Goal: Information Seeking & Learning: Learn about a topic

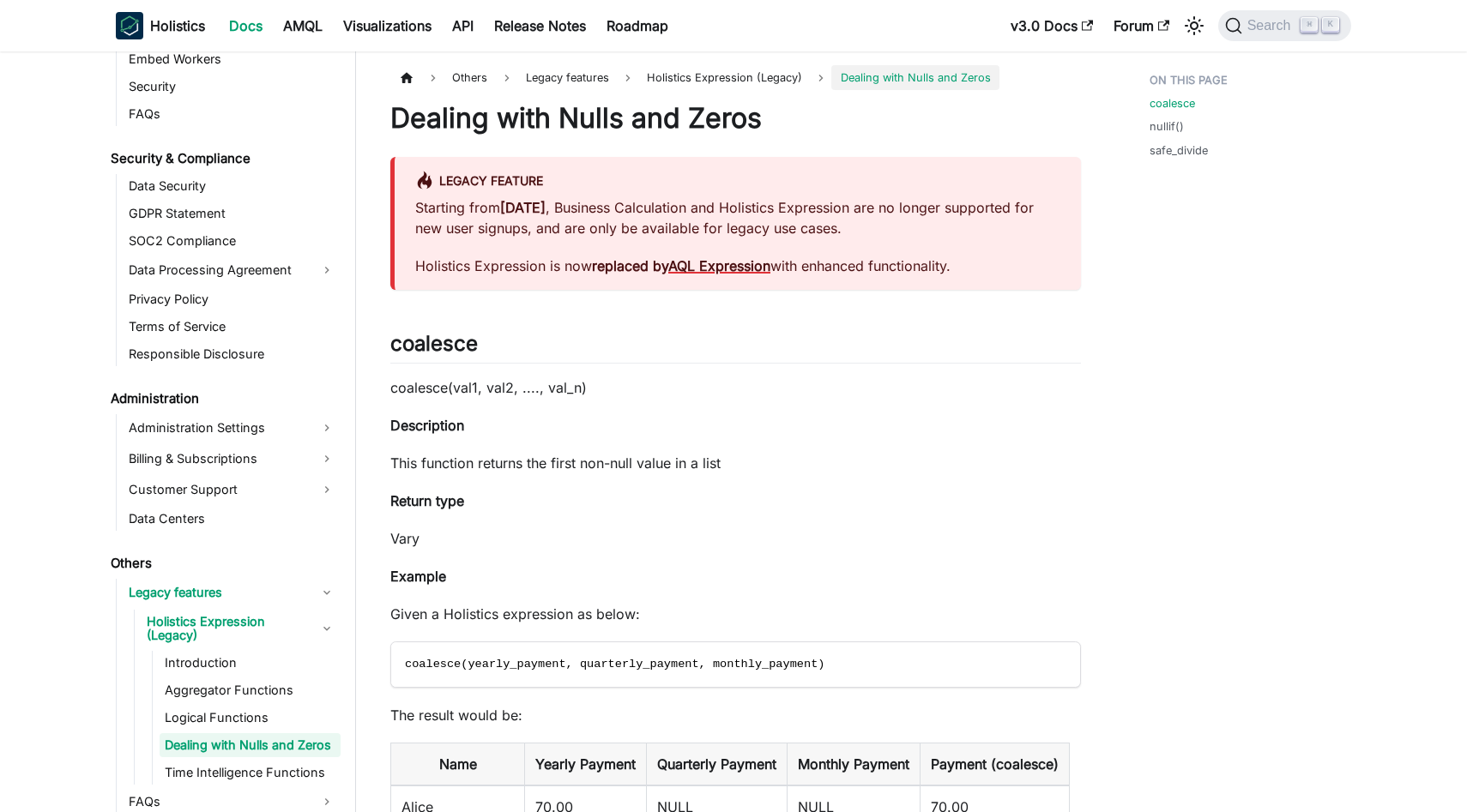
click at [728, 265] on link "AQL Expression" at bounding box center [719, 265] width 102 height 17
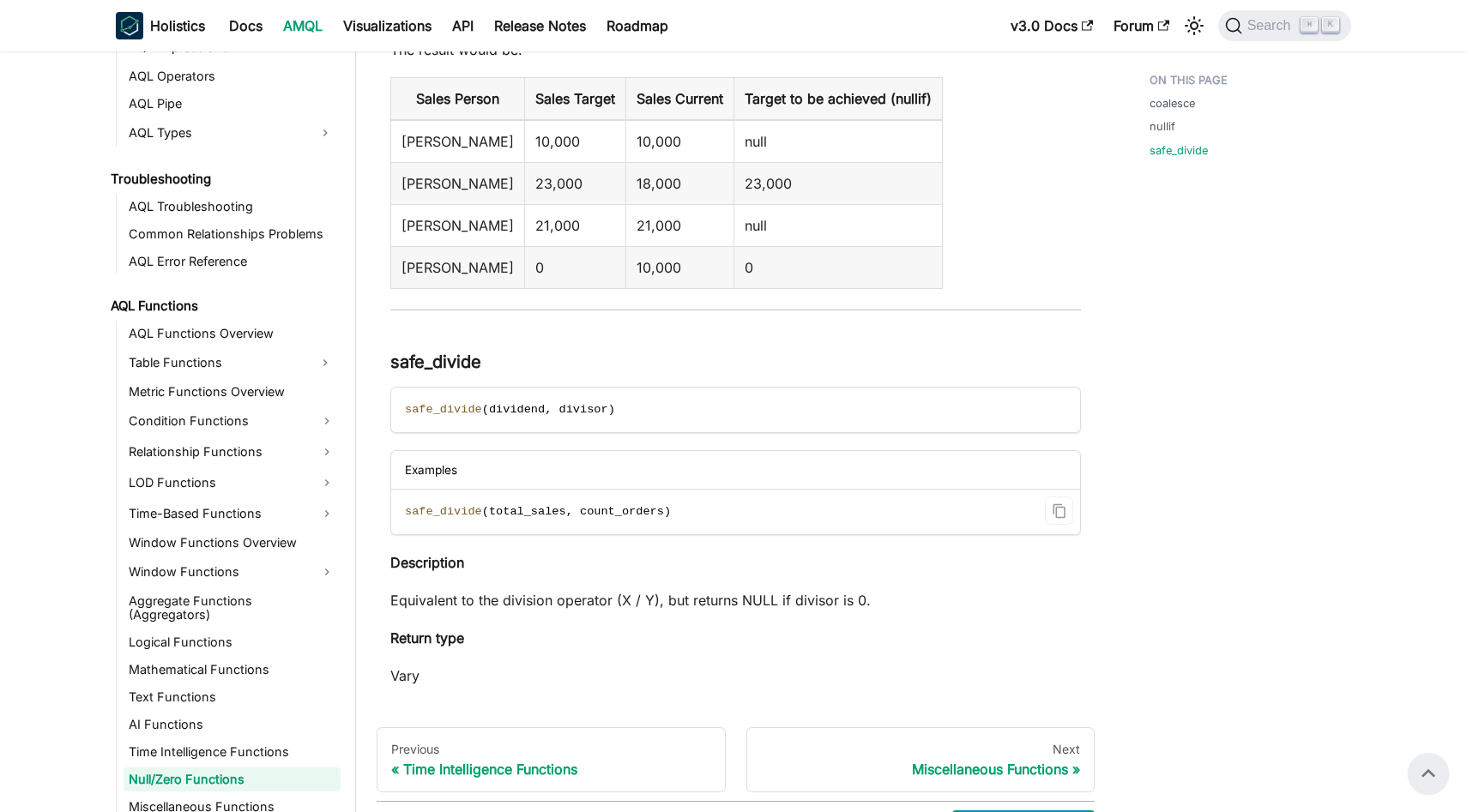
scroll to position [1386, 0]
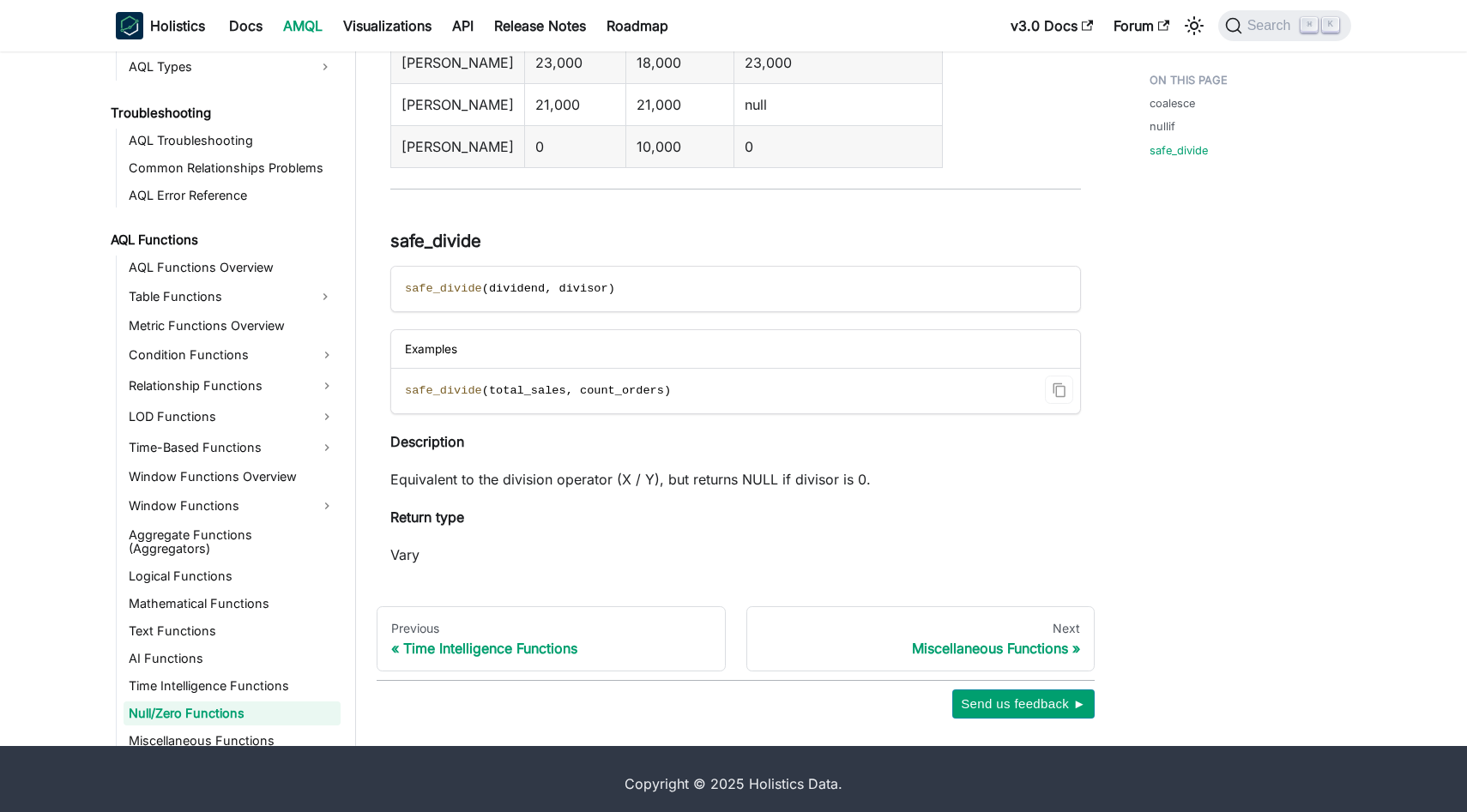
scroll to position [1511, 0]
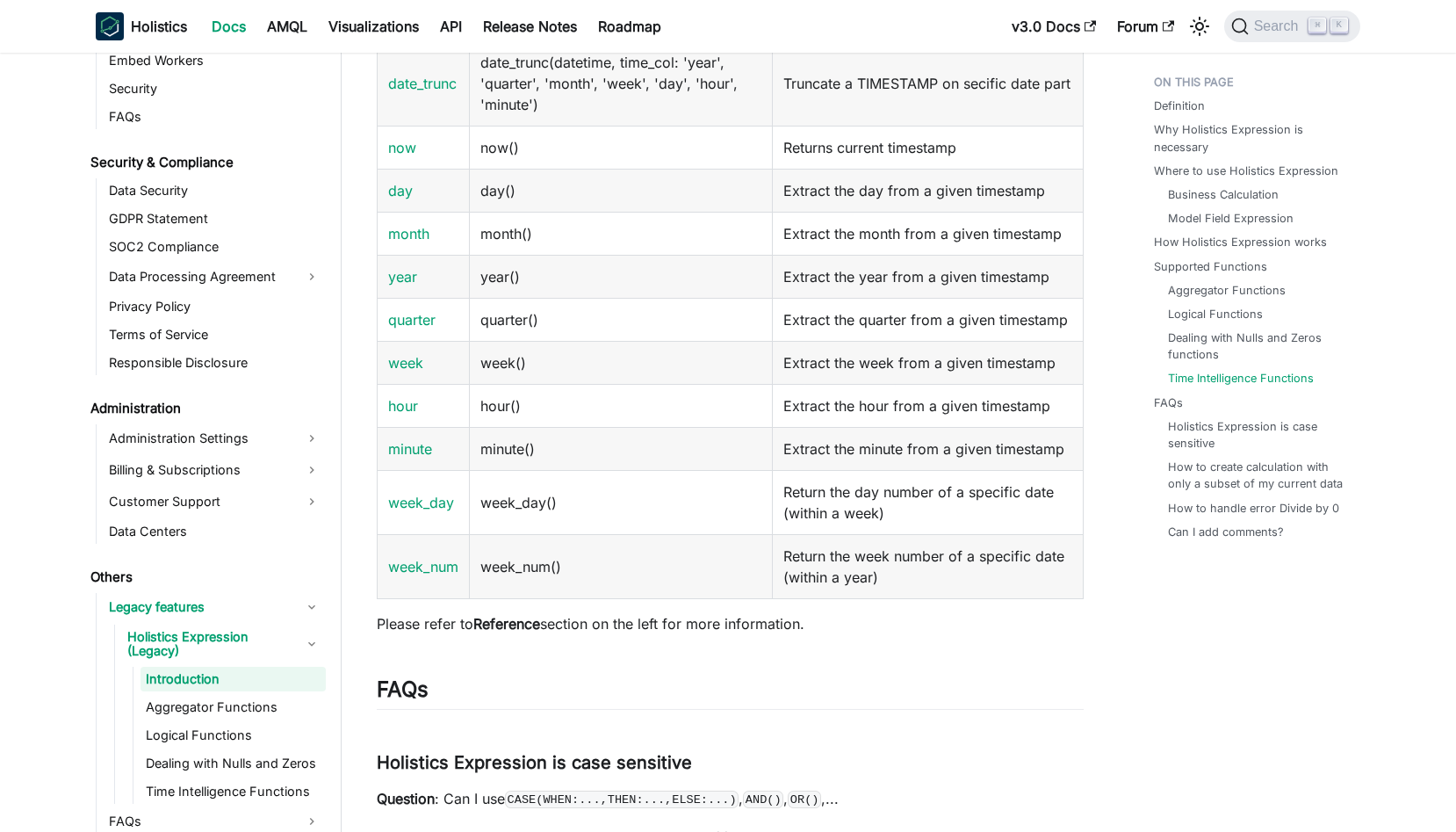
scroll to position [3990, 0]
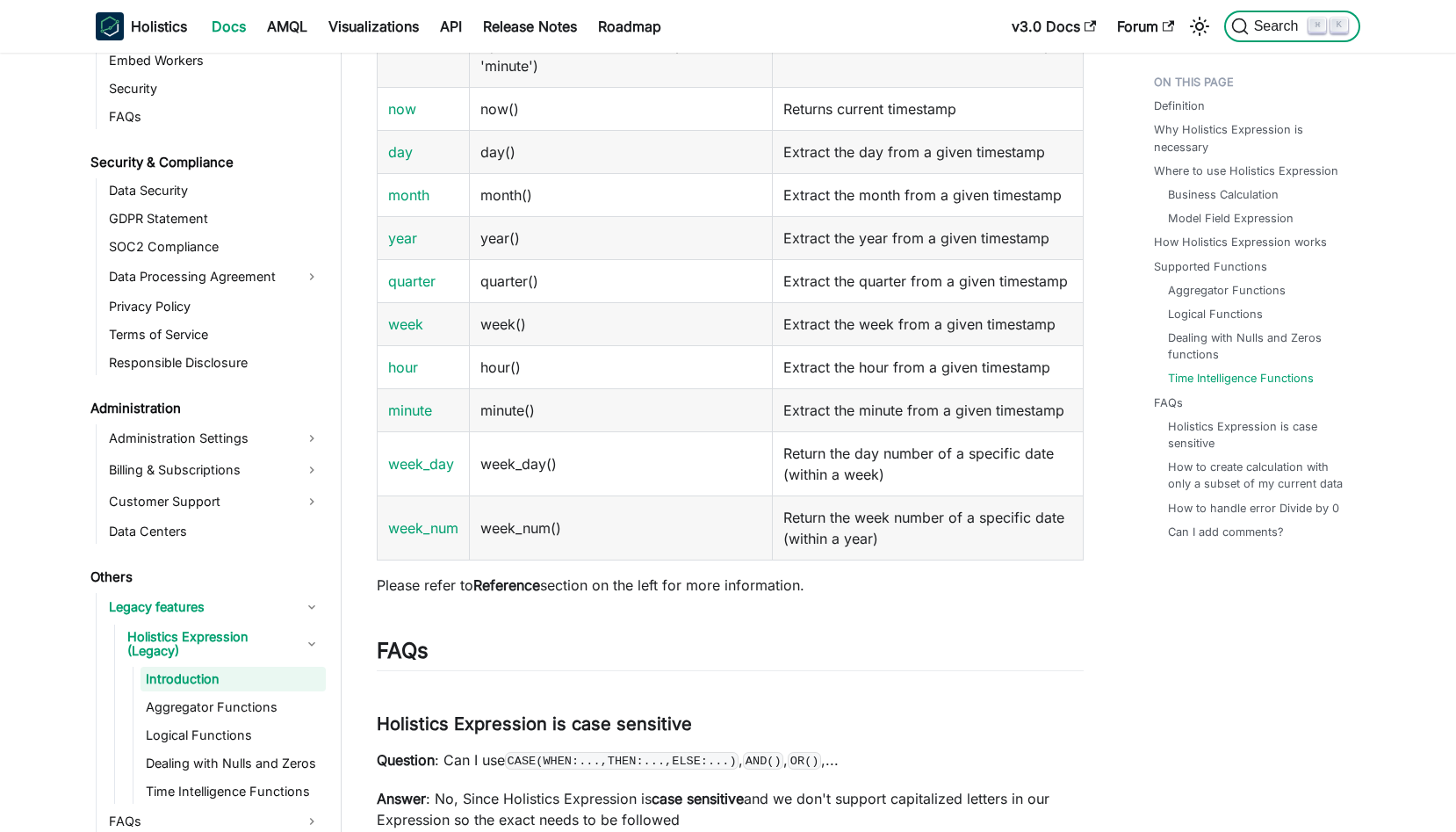
click at [1268, 31] on span "Search" at bounding box center [1279, 26] width 60 height 16
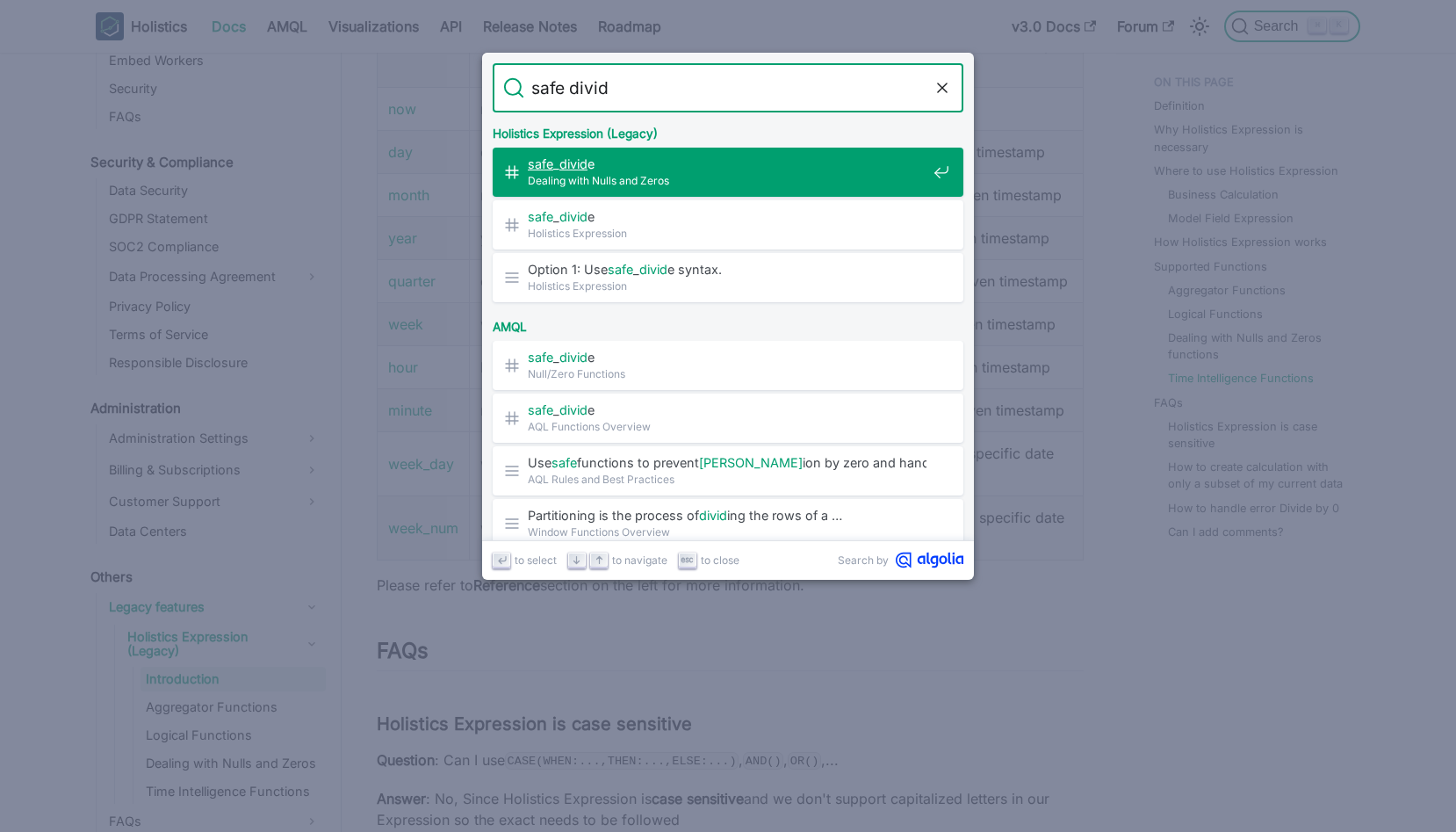
type input "safe divide"
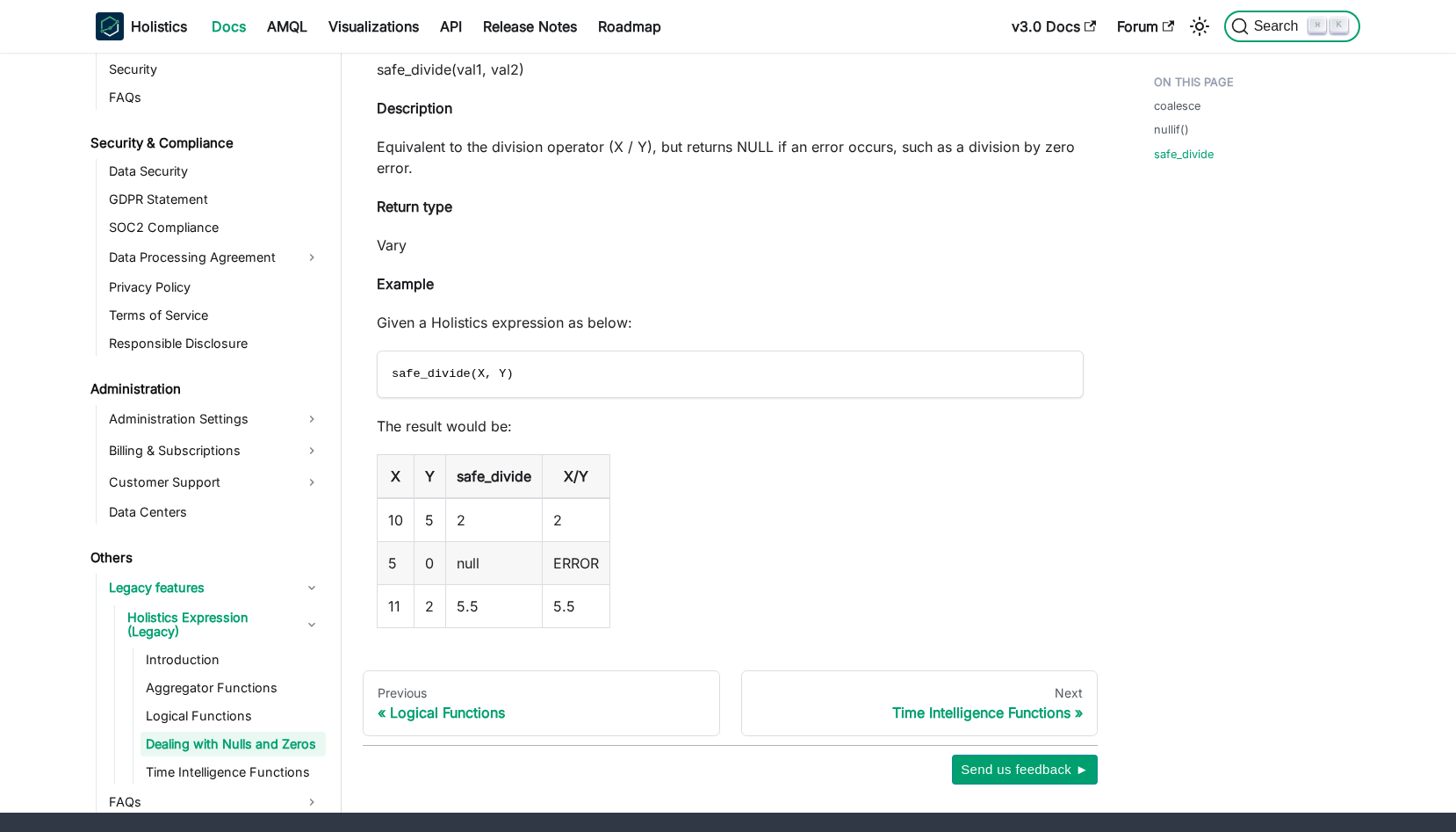
scroll to position [1691, 0]
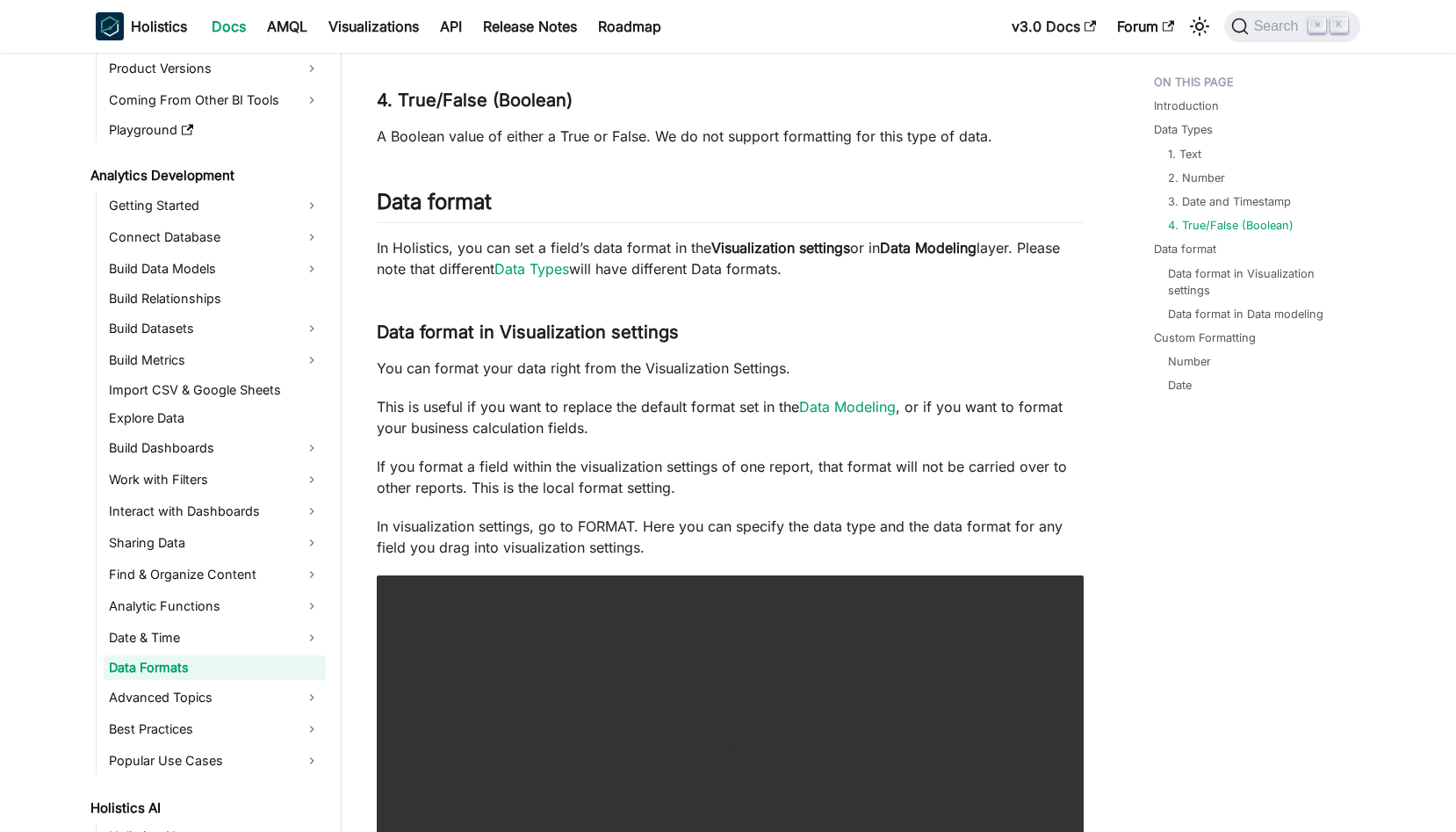
scroll to position [167, 0]
